Goal: Feedback & Contribution: Submit feedback/report problem

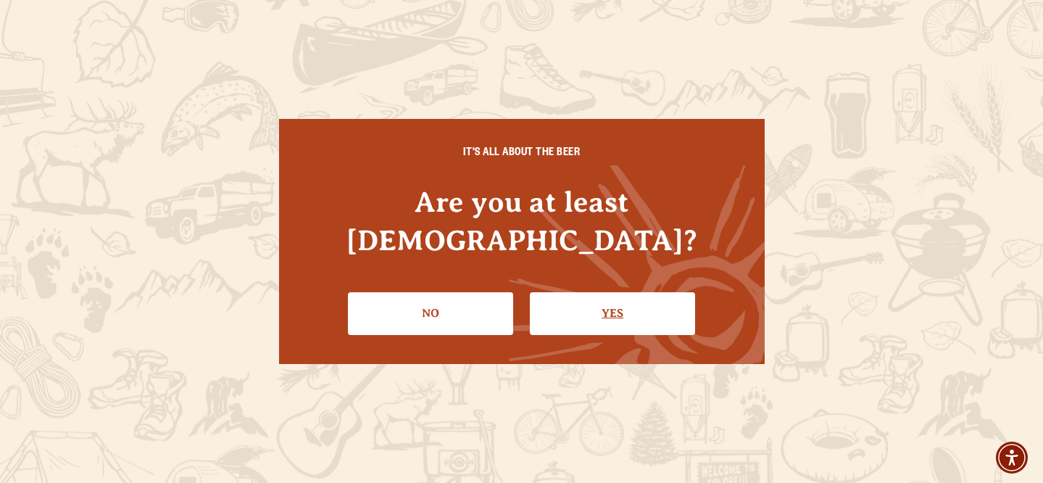
click at [662, 303] on link "Yes" at bounding box center [612, 313] width 165 height 42
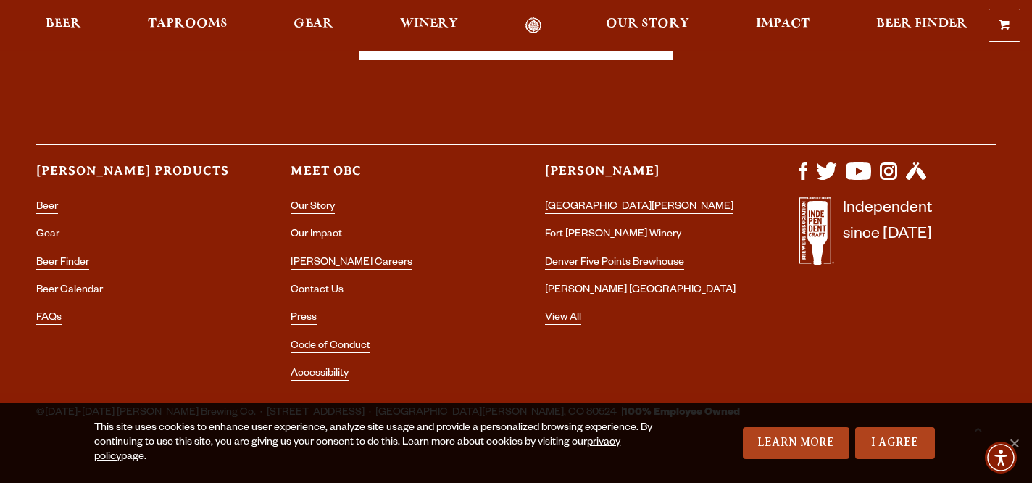
scroll to position [4300, 0]
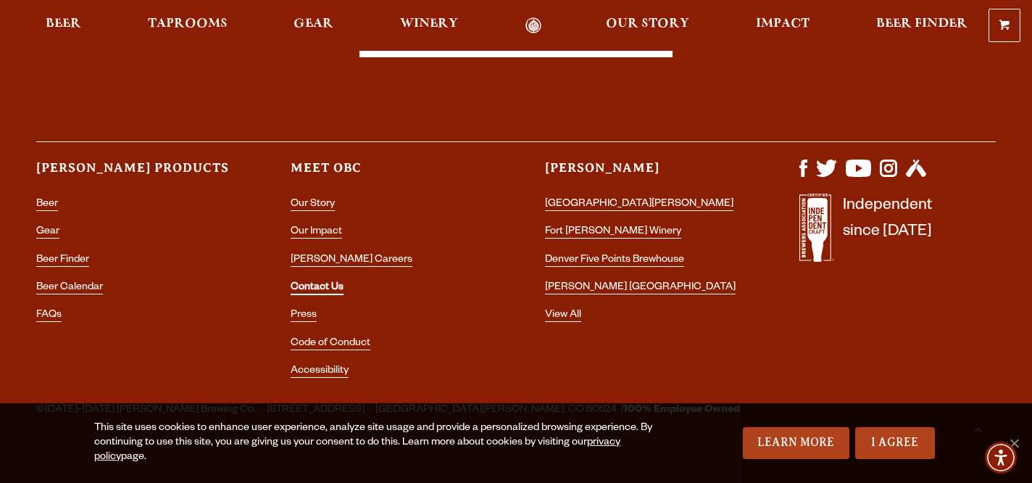
click at [307, 282] on link "Contact Us" at bounding box center [317, 288] width 53 height 13
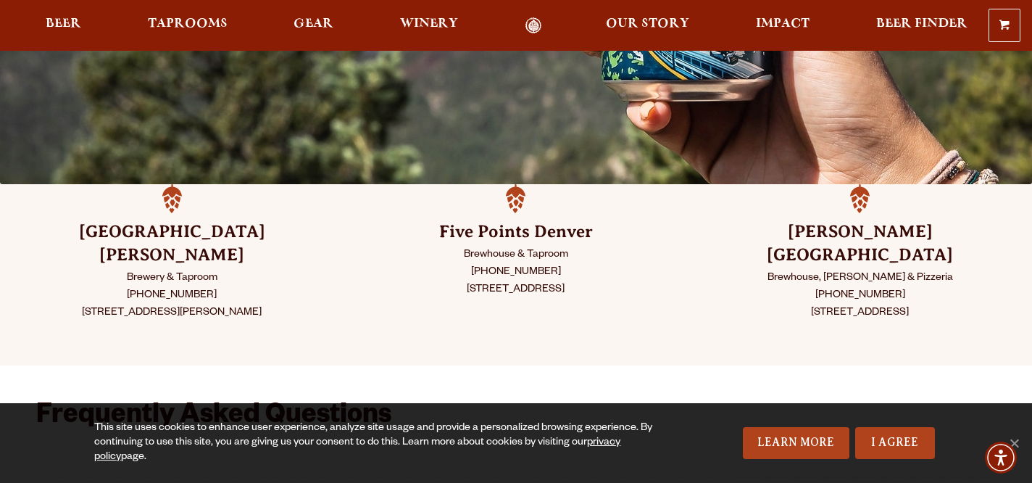
scroll to position [286, 0]
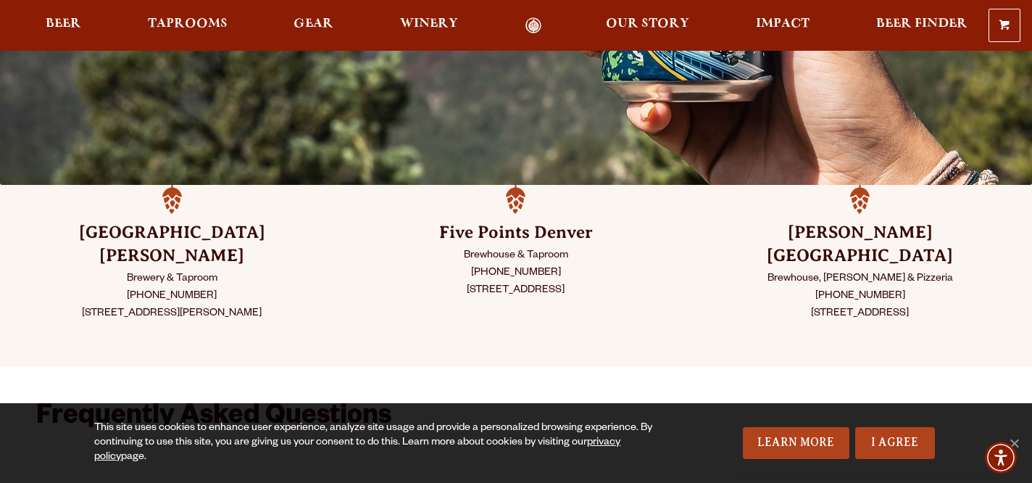
drag, startPoint x: 825, startPoint y: 270, endPoint x: 906, endPoint y: 265, distance: 81.3
click at [906, 270] on p "Brewhouse, Taproom & Pizzeria (303) 376-3777 1625 Perry St. Denver, CO 80204" at bounding box center [860, 296] width 272 height 52
copy p "(303) 376-3777"
drag, startPoint x: 210, startPoint y: 269, endPoint x: 133, endPoint y: 270, distance: 76.8
click at [133, 270] on p "Brewery & Taproom (970) 498-9070 800 East Lincoln Ave Fort Collins, CO 80524" at bounding box center [172, 296] width 272 height 52
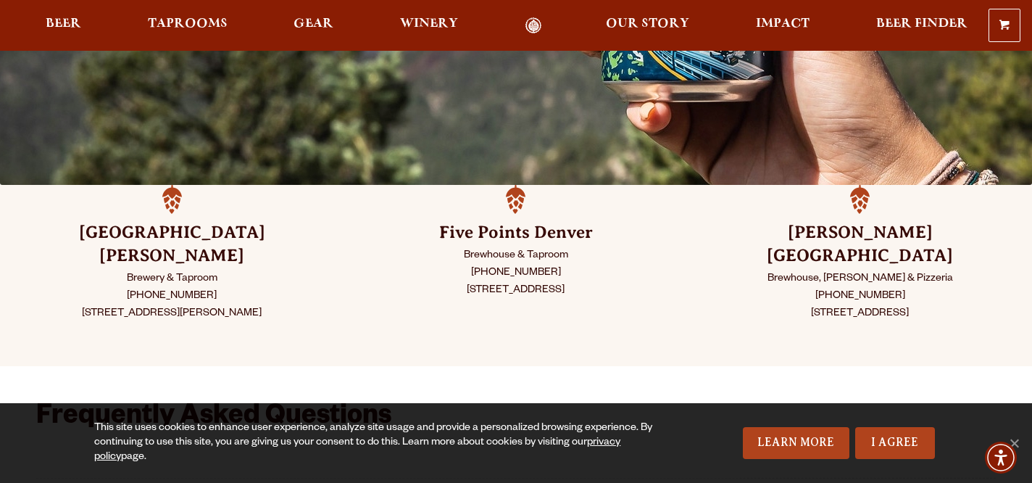
copy p "(970) 498-9070"
click at [183, 232] on h3 "Fort Collins" at bounding box center [172, 244] width 272 height 46
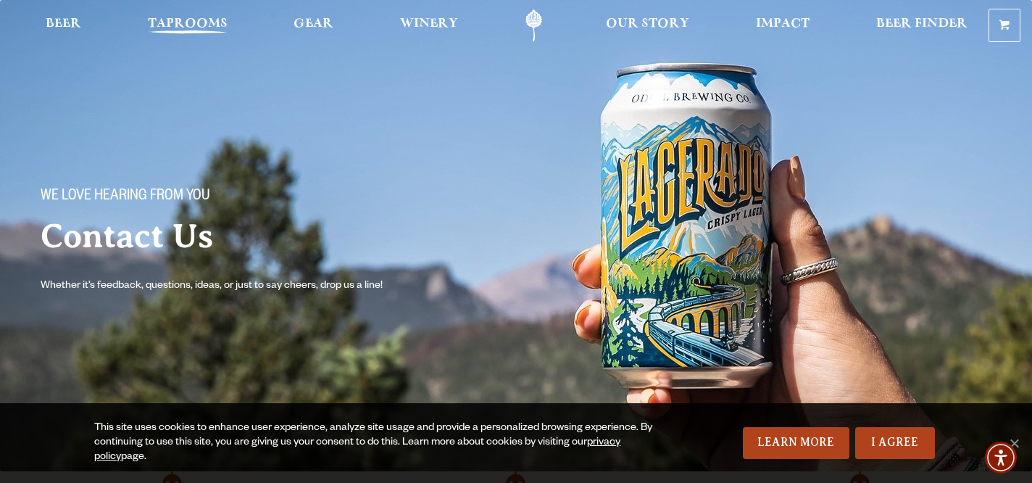
click at [189, 17] on link "Taprooms" at bounding box center [187, 25] width 99 height 33
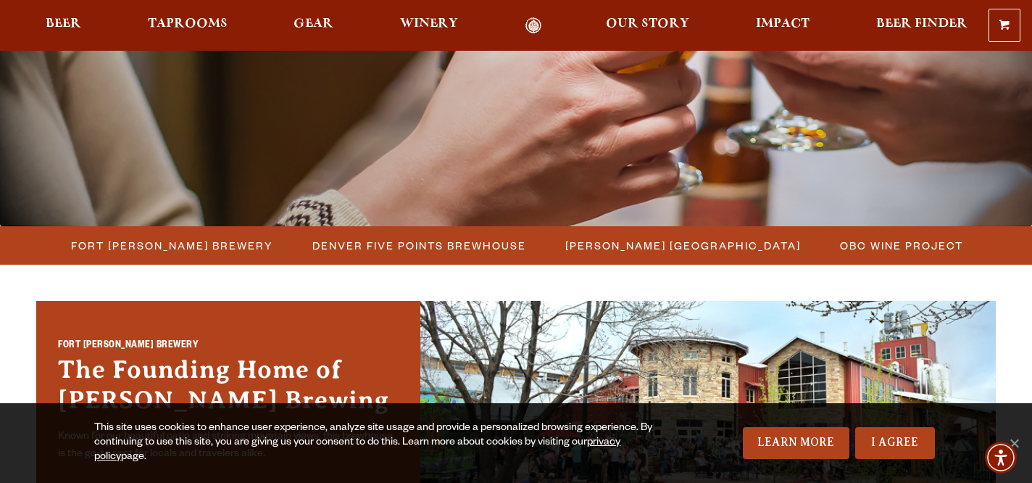
scroll to position [265, 0]
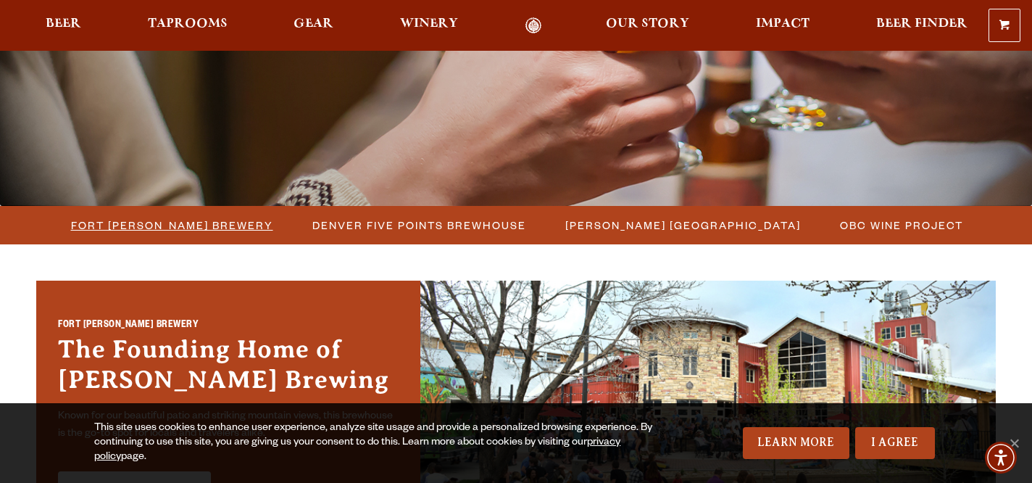
click at [212, 228] on span "Fort [PERSON_NAME] Brewery" at bounding box center [172, 225] width 202 height 21
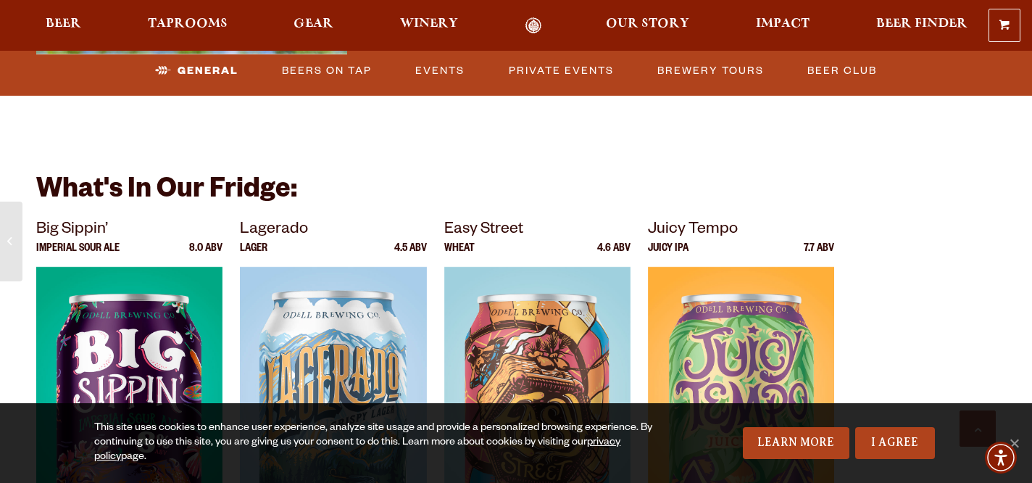
scroll to position [2736, 0]
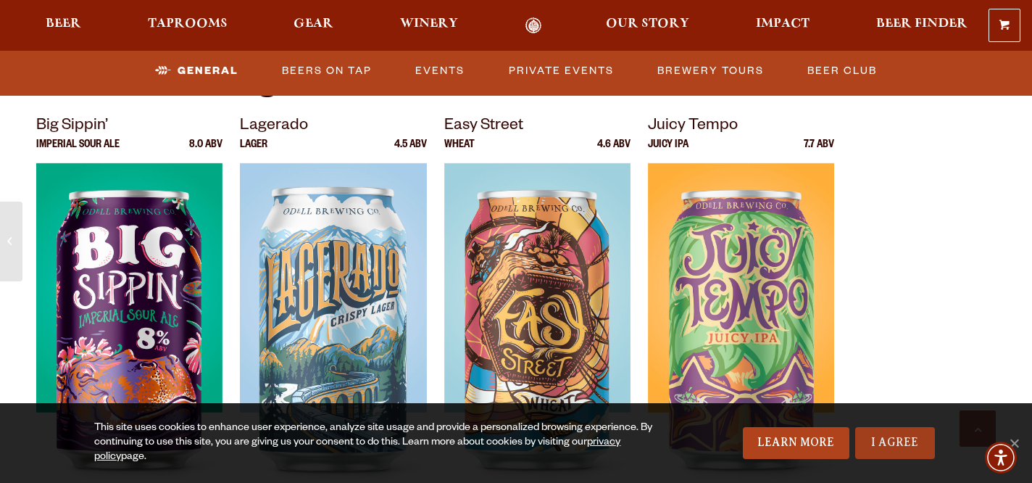
click at [882, 436] on link "I Agree" at bounding box center [895, 443] width 80 height 32
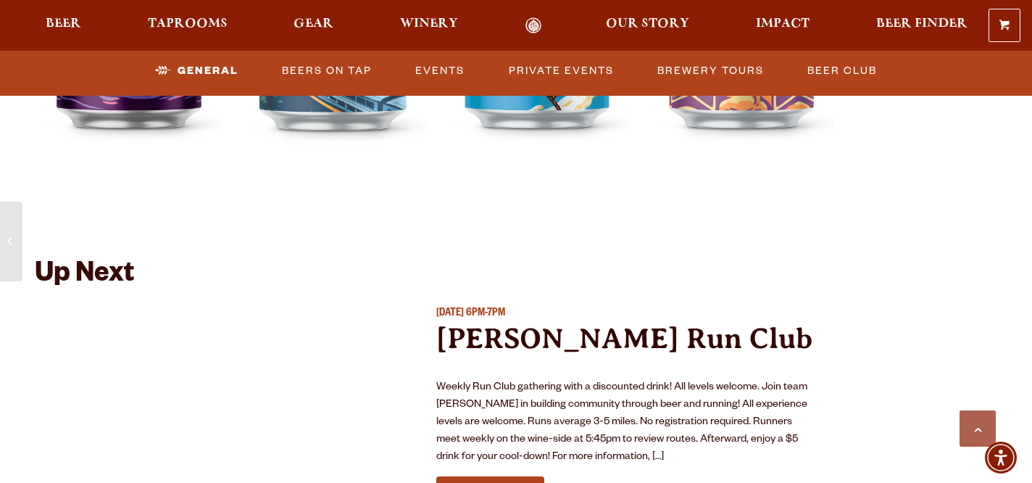
scroll to position [3134, 0]
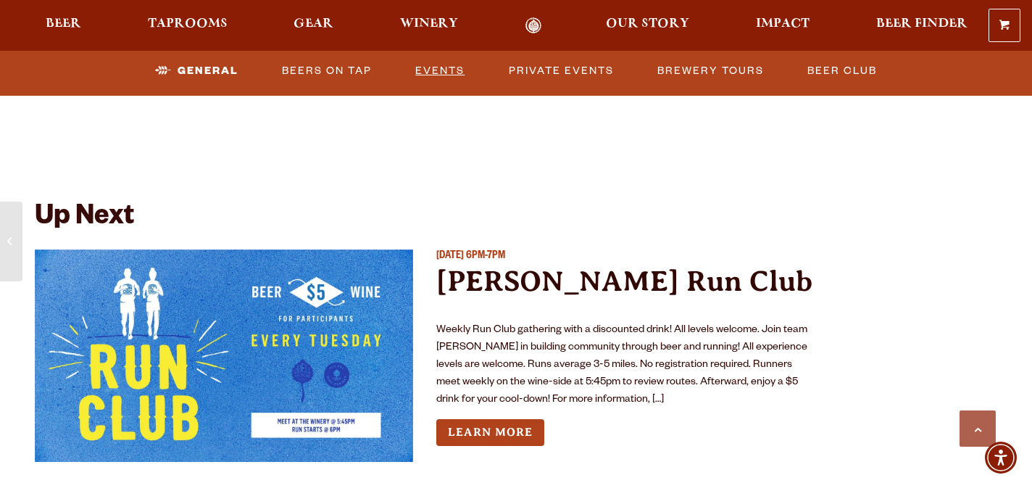
click at [444, 73] on link "Events" at bounding box center [439, 70] width 61 height 33
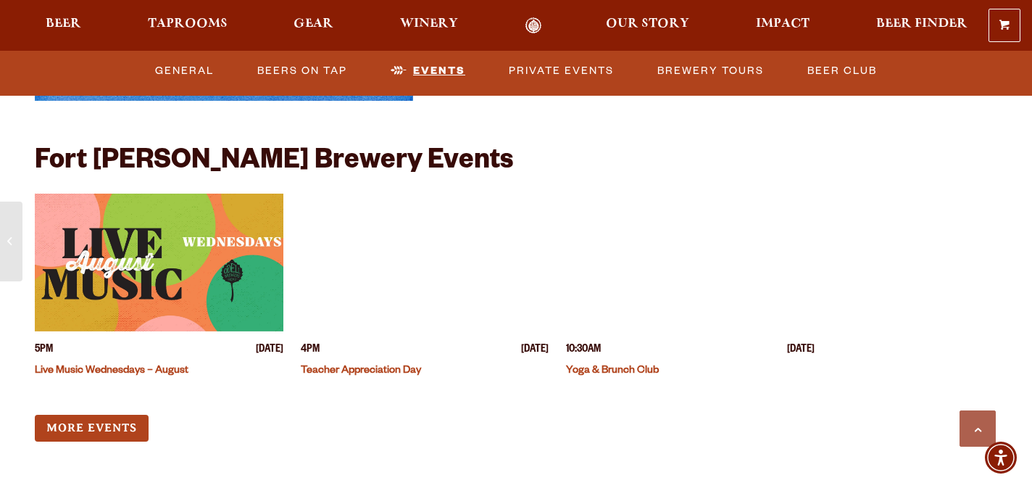
scroll to position [3502, 0]
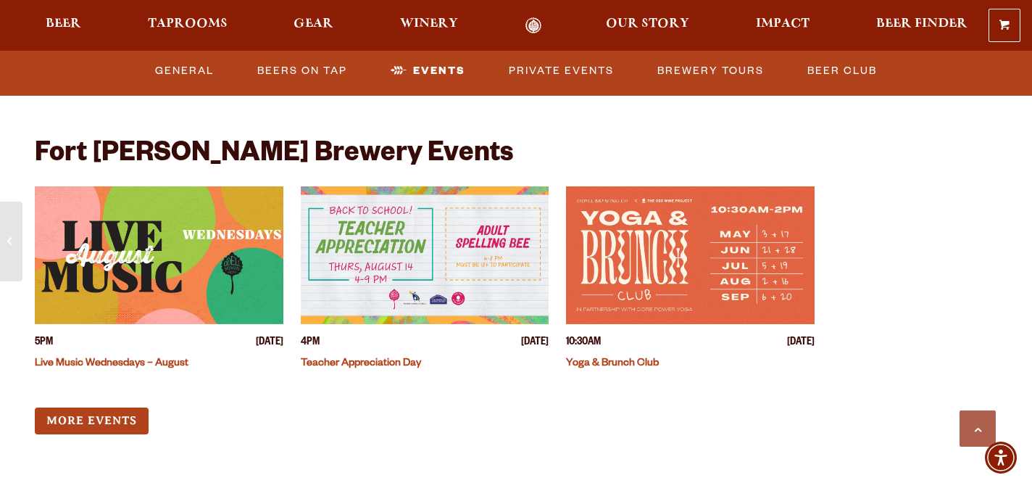
click at [146, 358] on link "Live Music Wednesdays – August" at bounding box center [112, 364] width 154 height 12
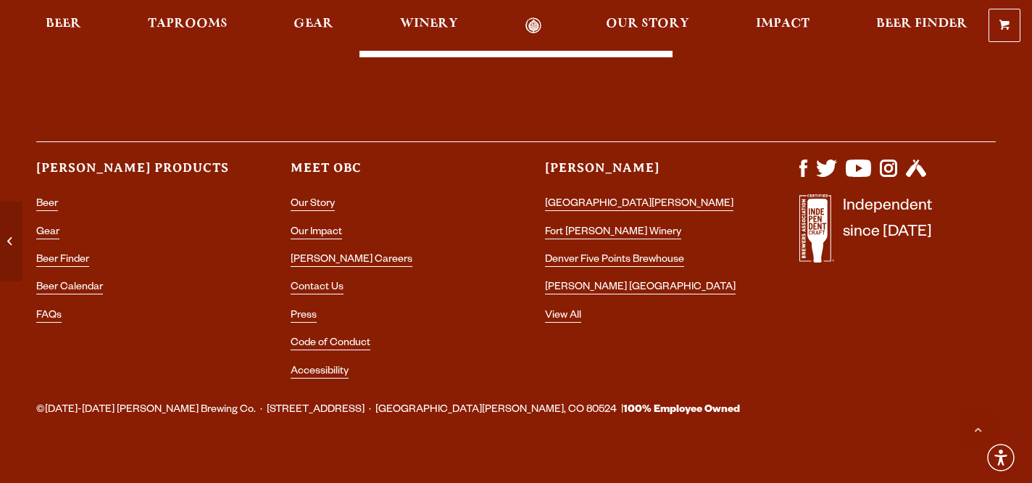
scroll to position [4253, 0]
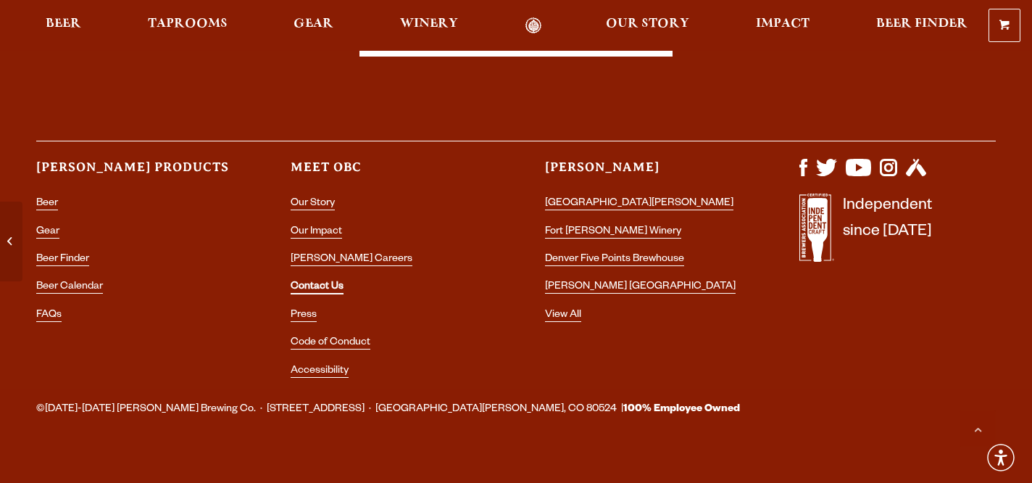
click at [320, 281] on link "Contact Us" at bounding box center [317, 287] width 53 height 13
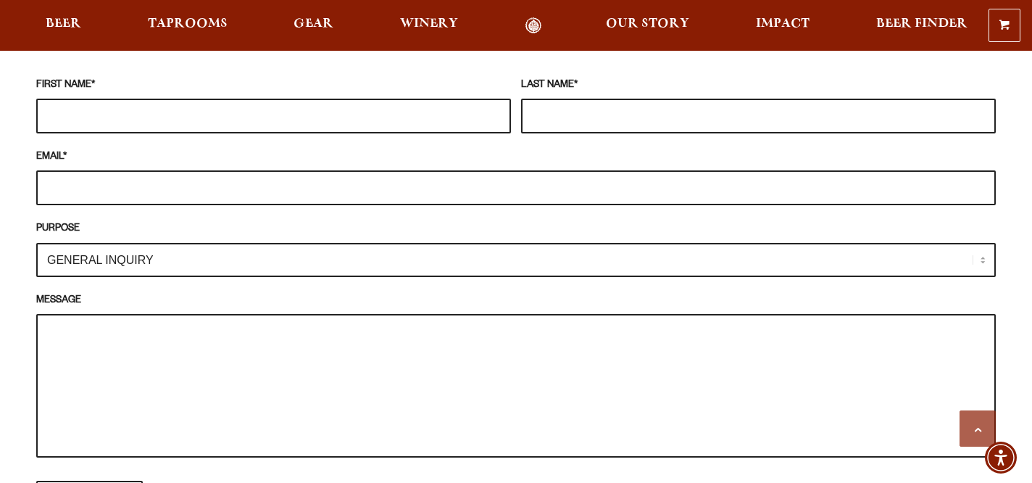
scroll to position [1260, 0]
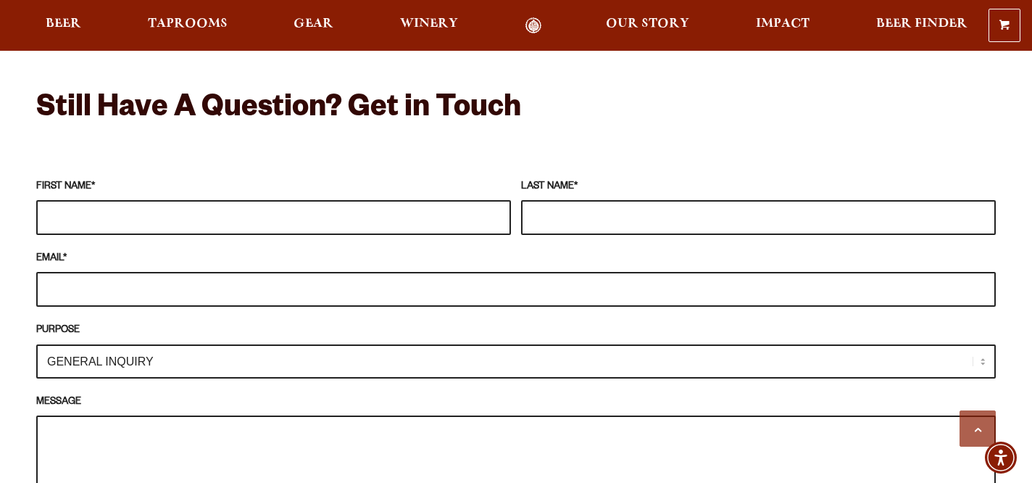
click at [675, 349] on select "GENERAL INQUIRY TAPROOM / BREWERY WINERY BOOK A TOUR MEDIA INQUIRY GEAR SHOP [P…" at bounding box center [515, 361] width 959 height 34
select select "MEDIA INQUIRY"
click at [53, 200] on input "FIRST NAME *" at bounding box center [273, 217] width 475 height 35
type input "[PERSON_NAME]"
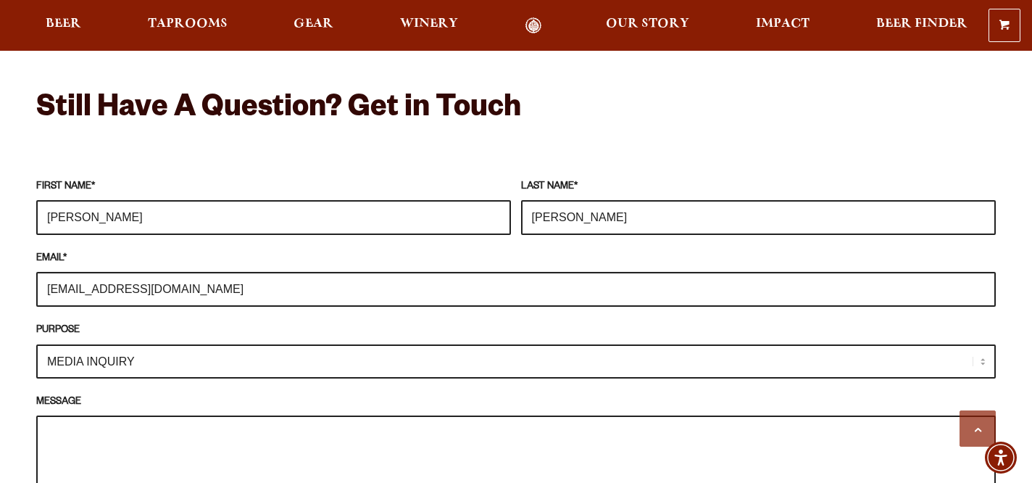
type input "[EMAIL_ADDRESS][DOMAIN_NAME]"
click at [128, 415] on textarea "MESSAGE" at bounding box center [515, 486] width 959 height 143
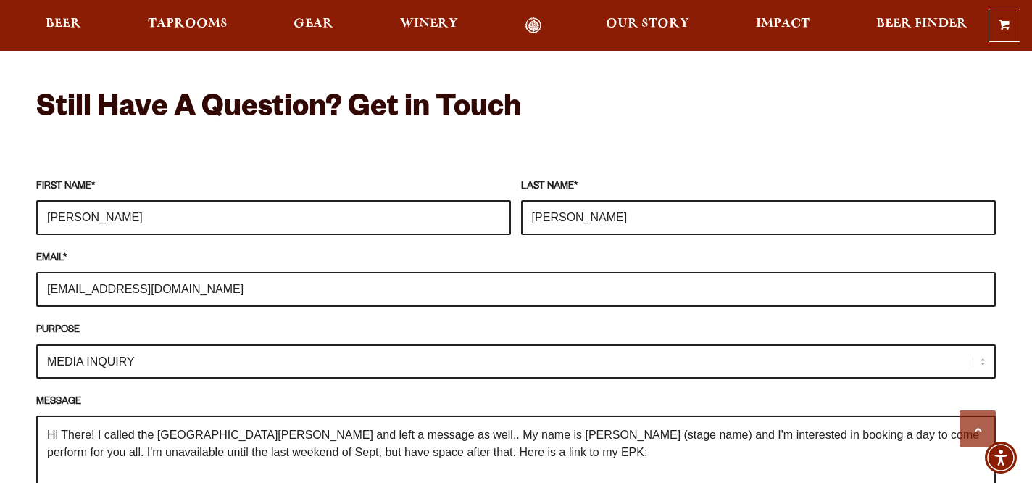
paste textarea "[URL][DOMAIN_NAME]"
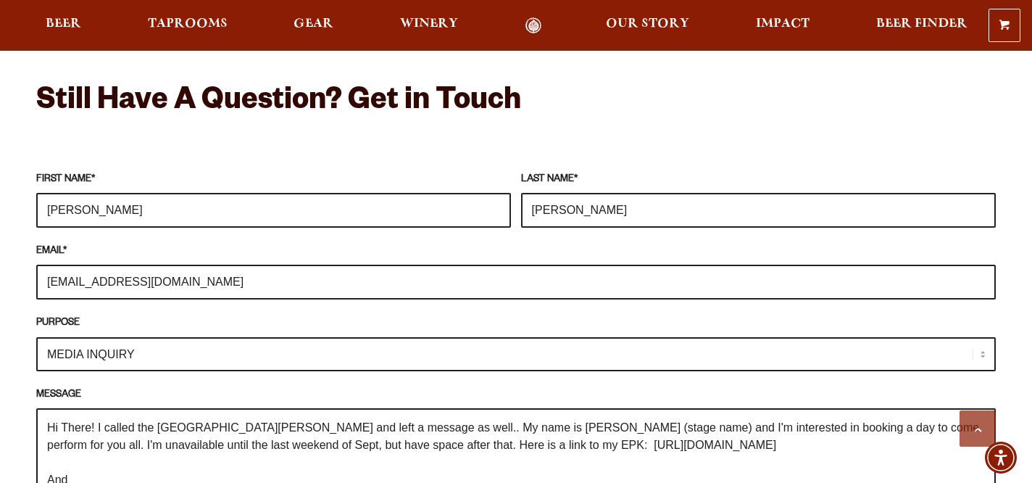
click at [406, 423] on textarea "Hi There! I called the Fort Collins brewery and left a message as well.. My nam…" at bounding box center [515, 479] width 959 height 143
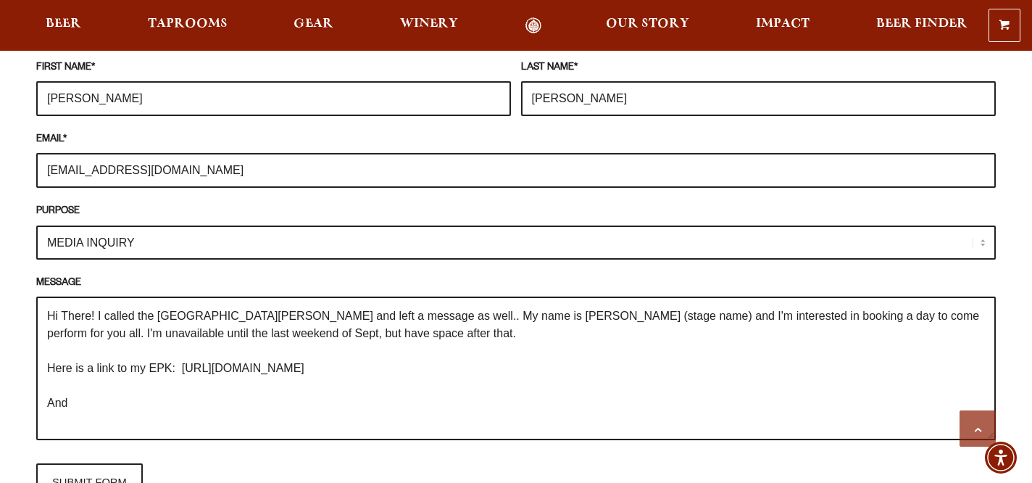
click at [134, 388] on textarea "Hi There! I called the Fort Collins brewery and left a message as well.. My nam…" at bounding box center [515, 367] width 959 height 143
paste textarea "Multi-instrumentalist Marc Albion is a triple threat. Combining vocals, songwri…"
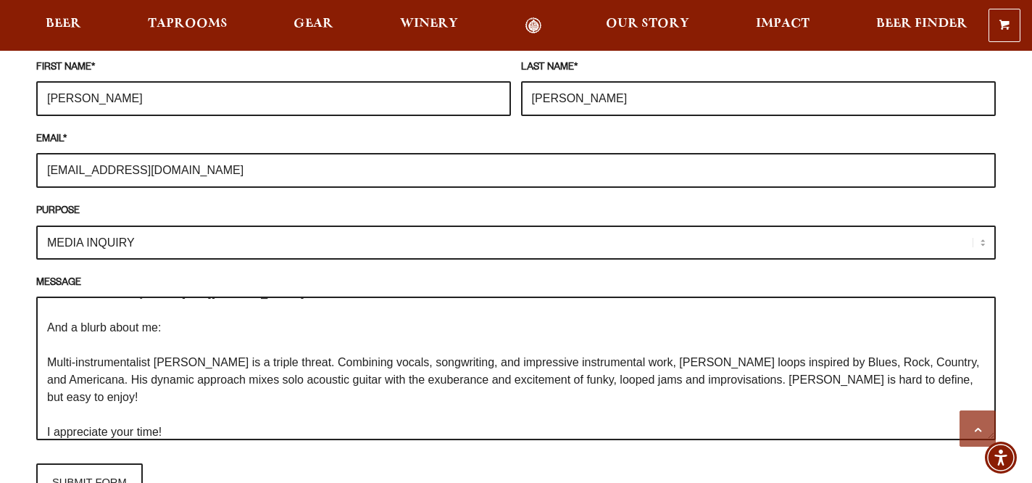
scroll to position [93, 0]
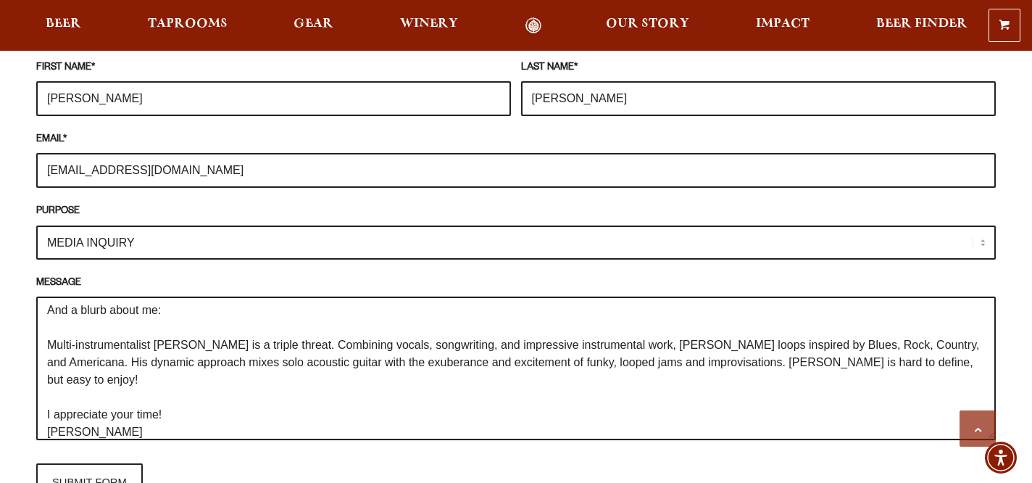
type textarea "Hi There! I called the Fort Collins brewery and left a message as well.. My nam…"
click at [147, 463] on p "SUBMIT FORM" at bounding box center [515, 482] width 959 height 38
click at [138, 463] on input "SUBMIT FORM" at bounding box center [89, 482] width 107 height 38
type input "Sending"
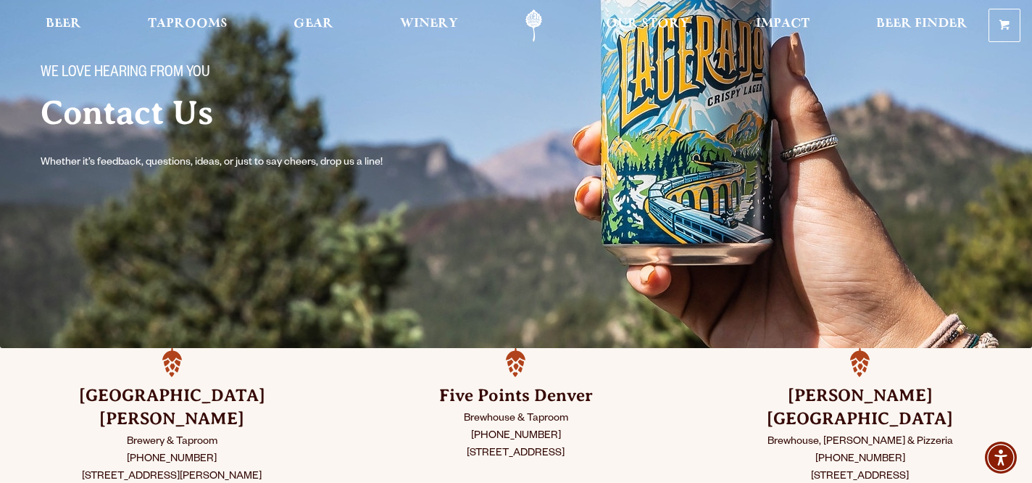
scroll to position [0, 0]
